Goal: Navigation & Orientation: Find specific page/section

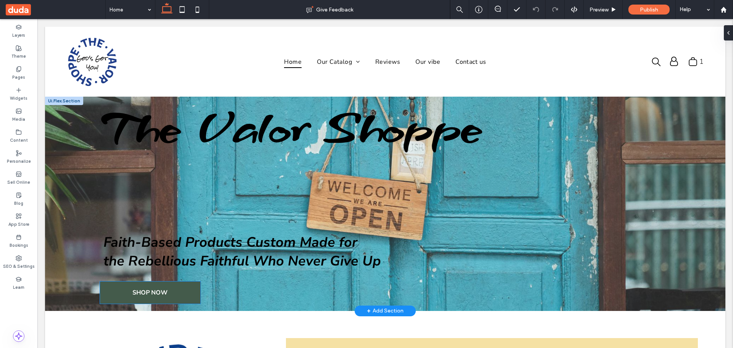
click at [132, 288] on span "SHOP NOW" at bounding box center [149, 292] width 35 height 8
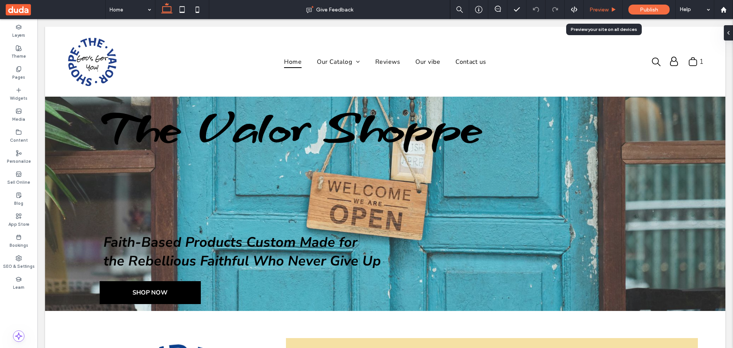
click at [597, 11] on span "Preview" at bounding box center [598, 9] width 19 height 6
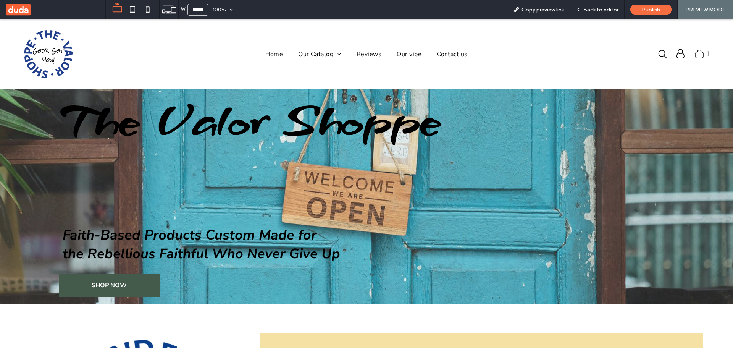
click at [112, 286] on span "SHOP NOW" at bounding box center [109, 285] width 35 height 8
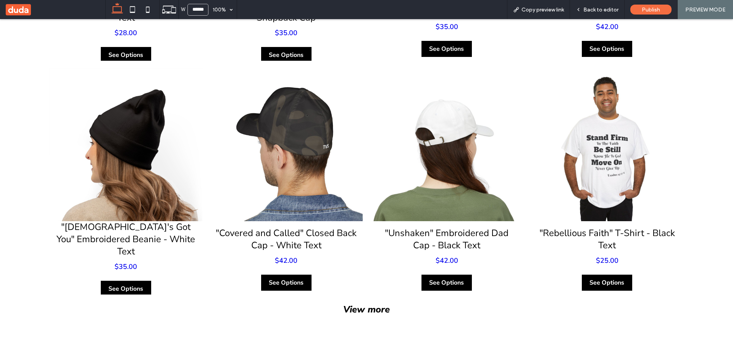
scroll to position [1069, 0]
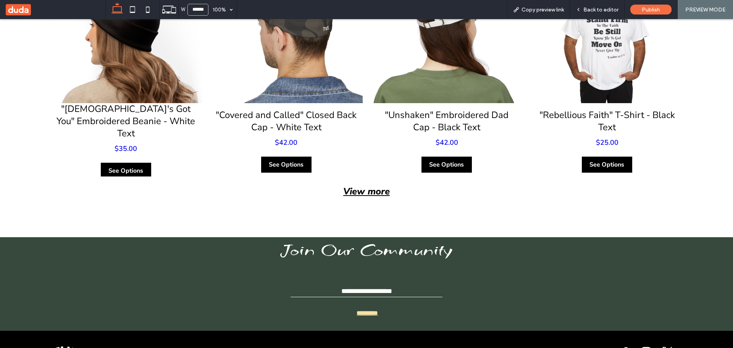
click at [383, 189] on div "View more" at bounding box center [366, 191] width 649 height 15
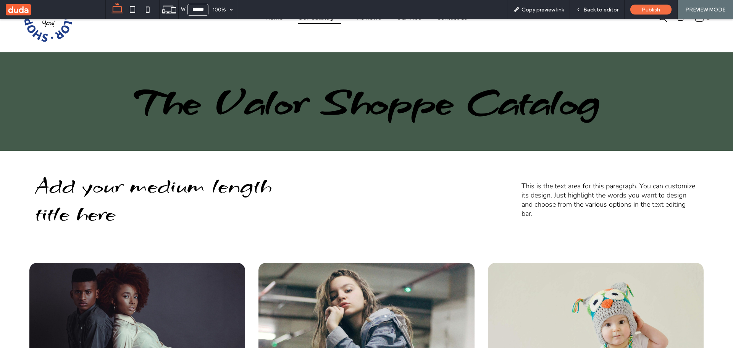
scroll to position [0, 0]
